Goal: Check status: Check status

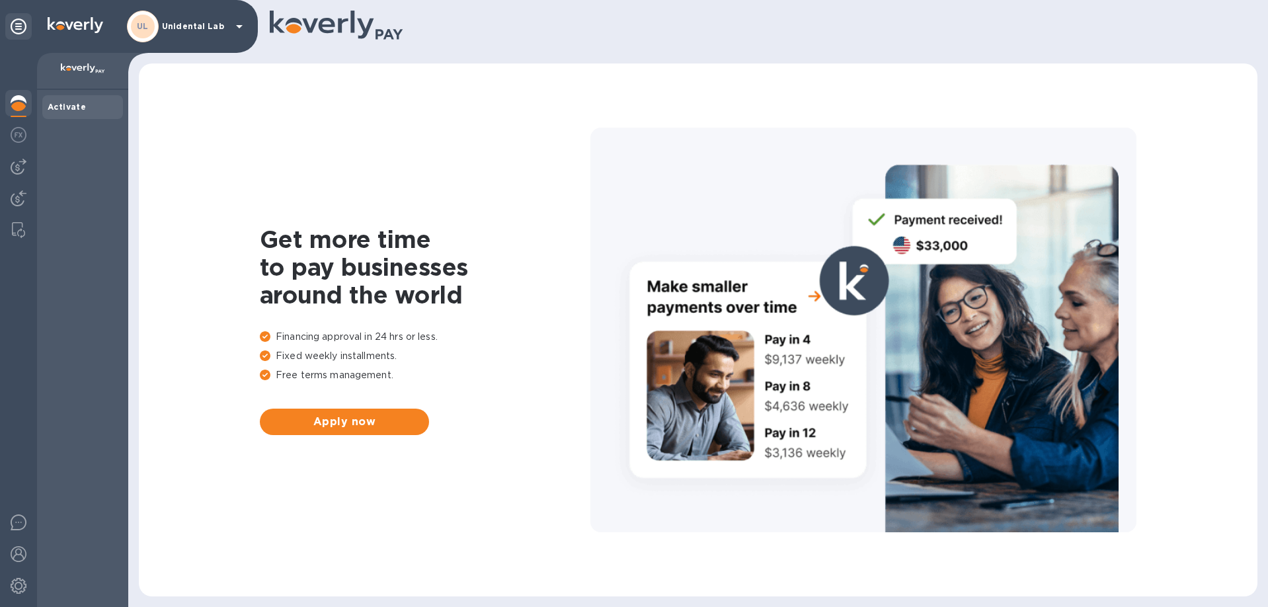
click at [189, 30] on p "Unidental Lab" at bounding box center [195, 26] width 66 height 9
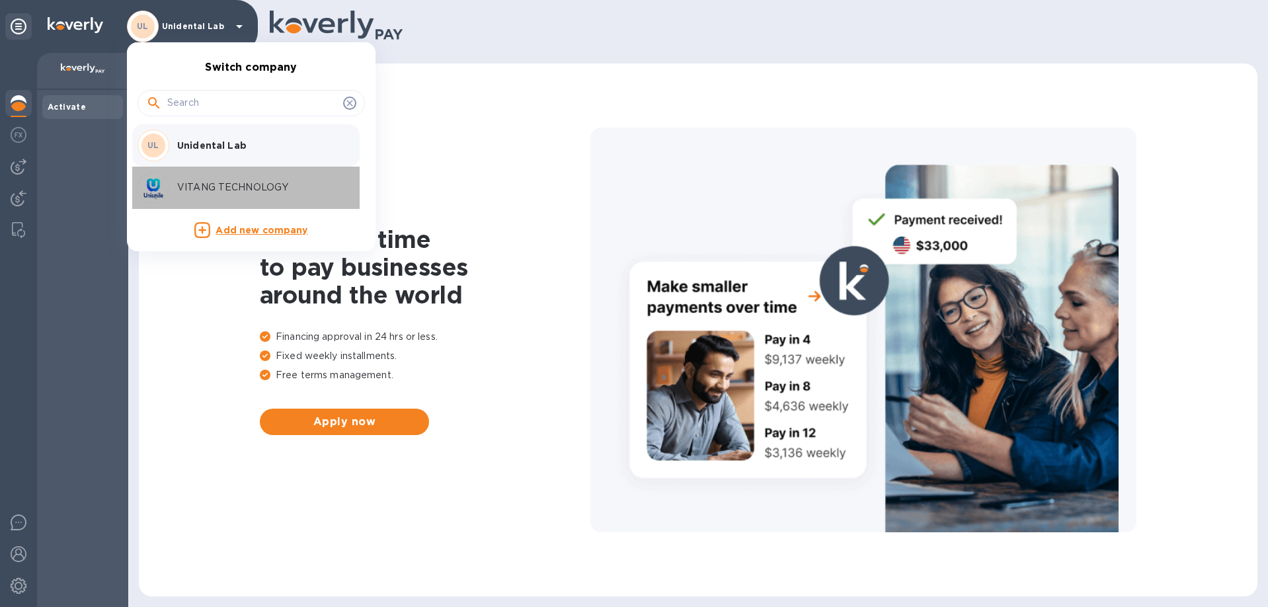
click at [190, 186] on p "VITANG TECHNOLOGY" at bounding box center [260, 187] width 167 height 14
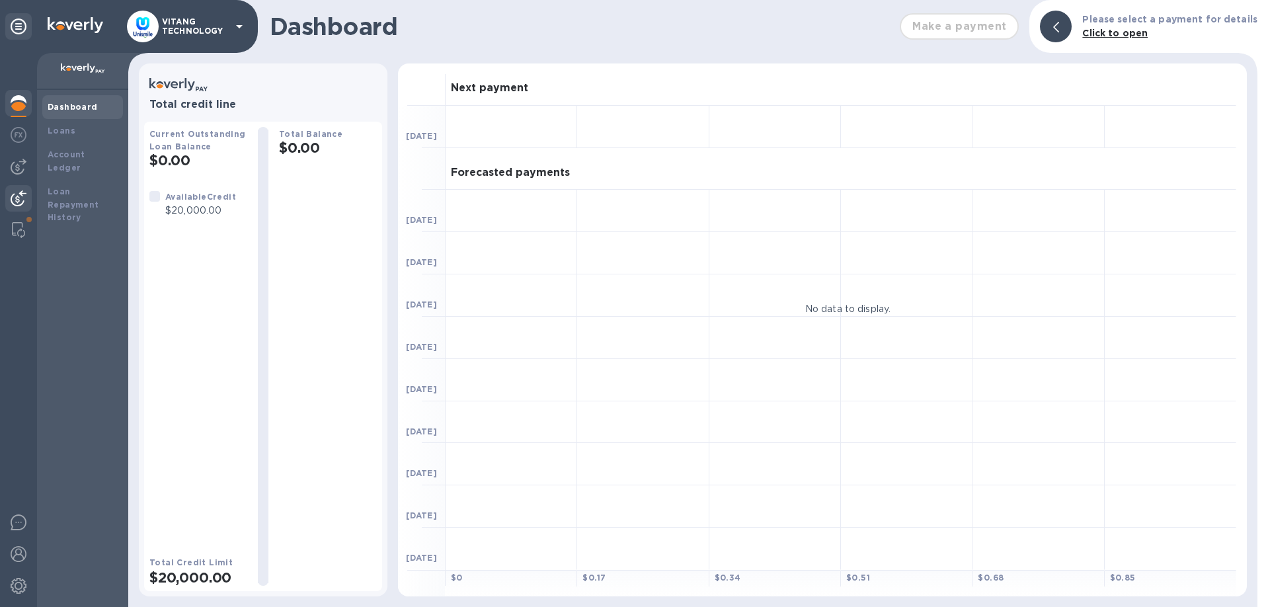
click at [15, 204] on img at bounding box center [19, 198] width 16 height 16
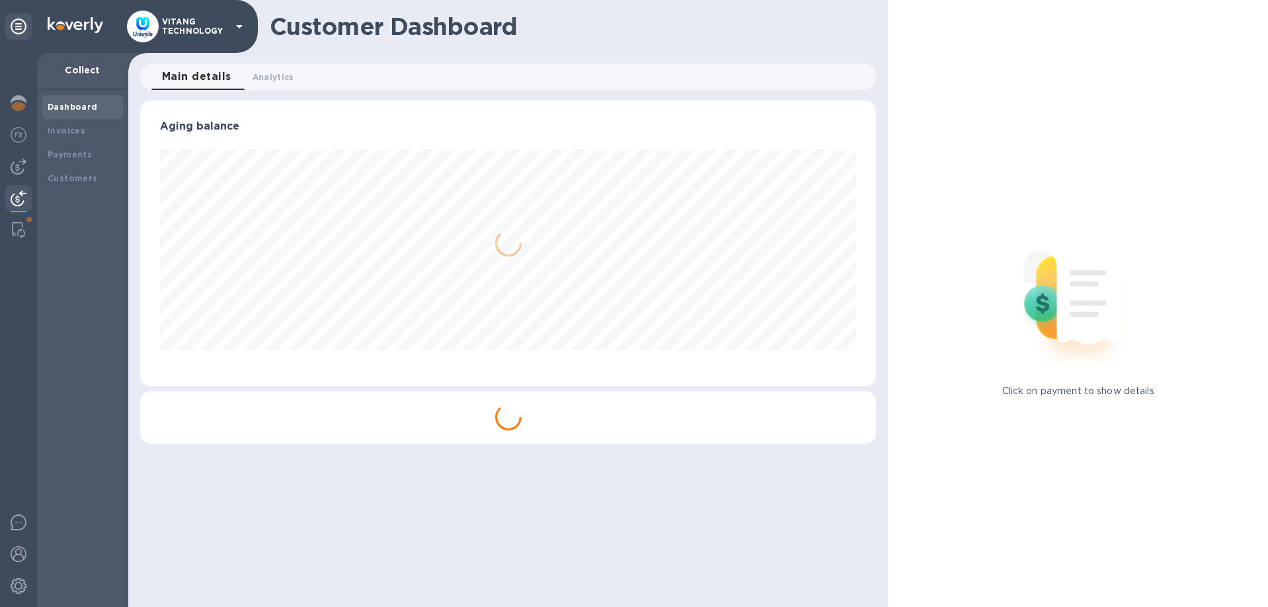
scroll to position [286, 736]
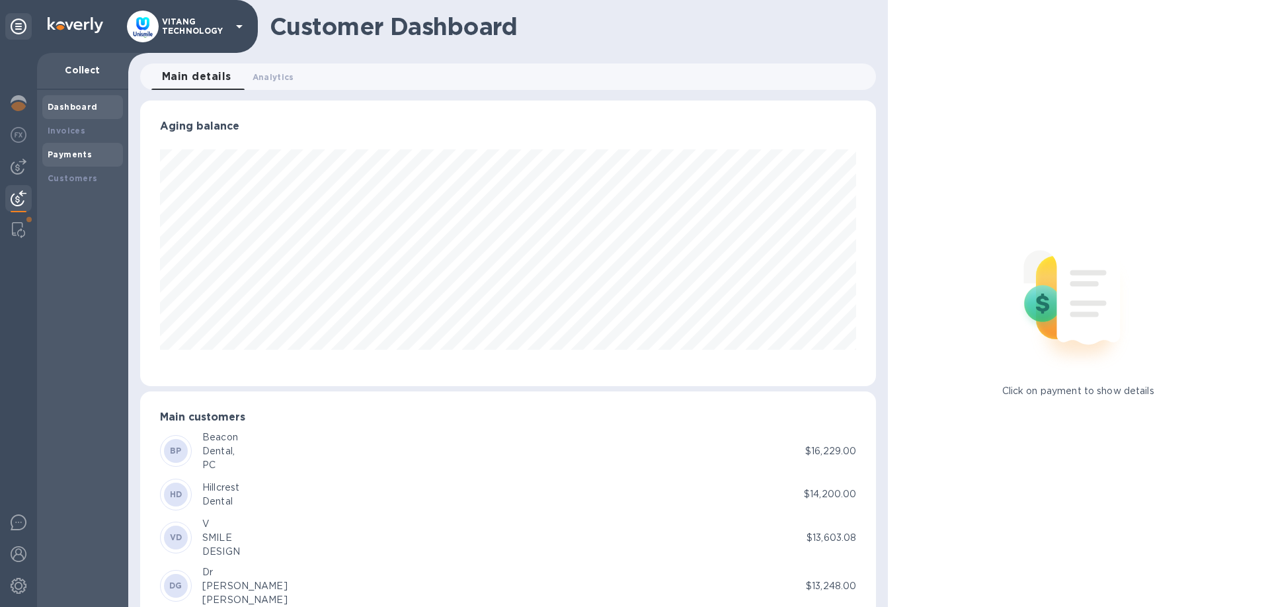
click at [75, 151] on b "Payments" at bounding box center [70, 154] width 44 height 10
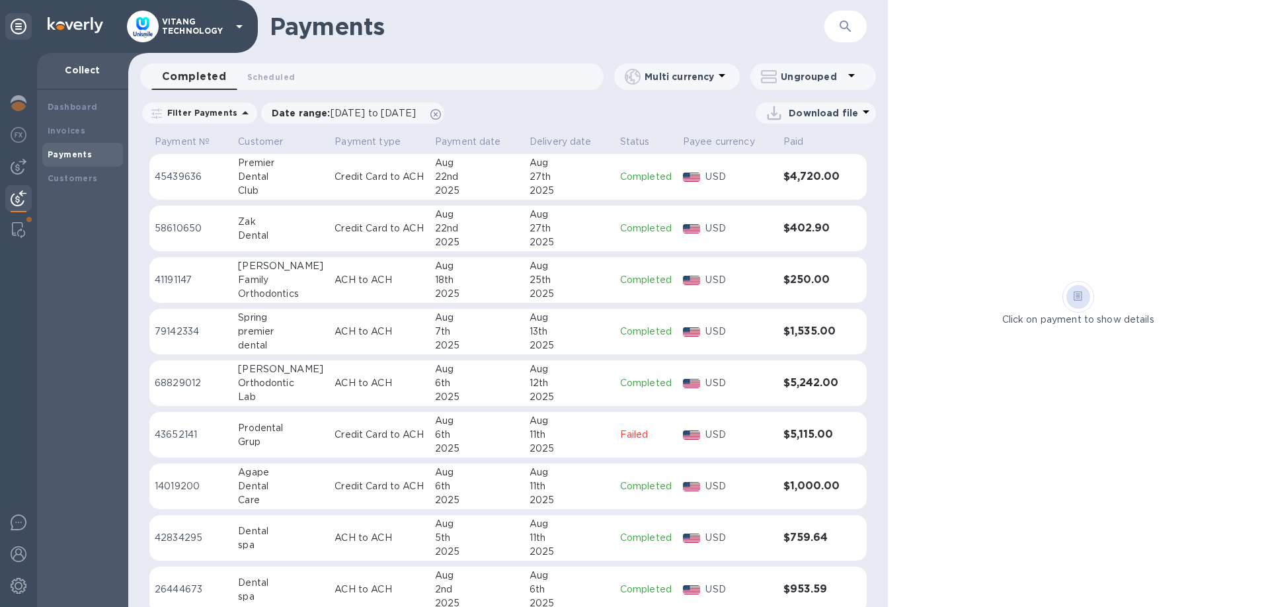
click at [605, 180] on td "[DATE]" at bounding box center [569, 177] width 91 height 46
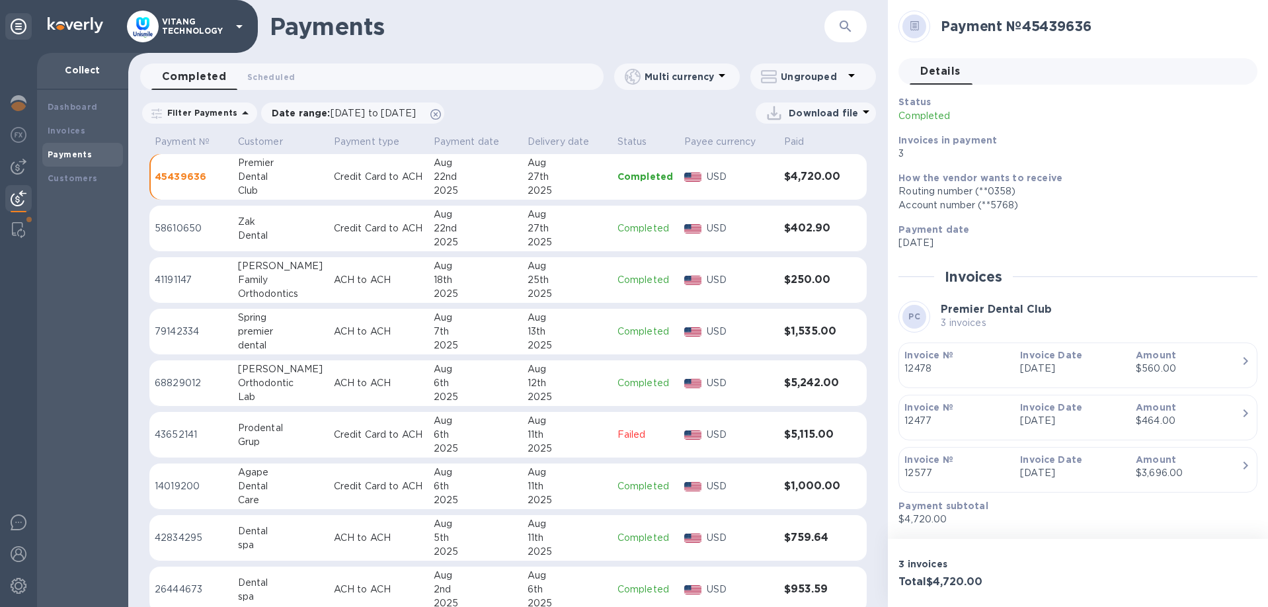
scroll to position [36, 0]
